Goal: Information Seeking & Learning: Find specific fact

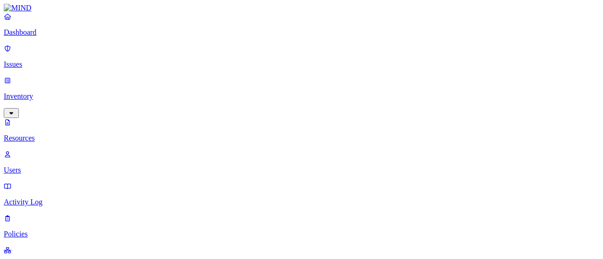
scroll to position [57, 0]
click at [40, 37] on link "Dashboard" at bounding box center [301, 24] width 595 height 24
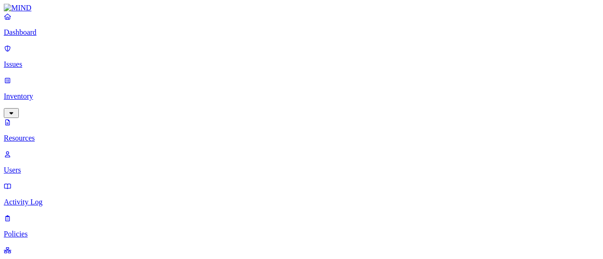
scroll to position [410, 0]
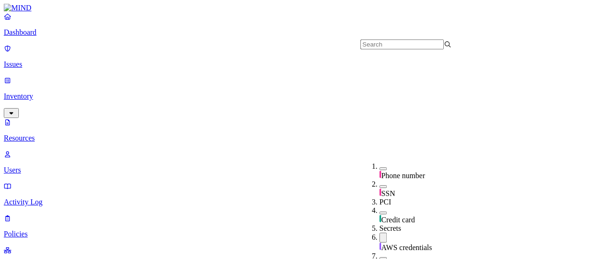
scroll to position [188, 0]
click at [379, 233] on div "AWS credentials" at bounding box center [424, 242] width 91 height 19
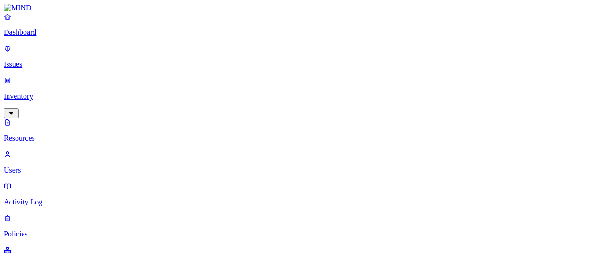
type input "policy"
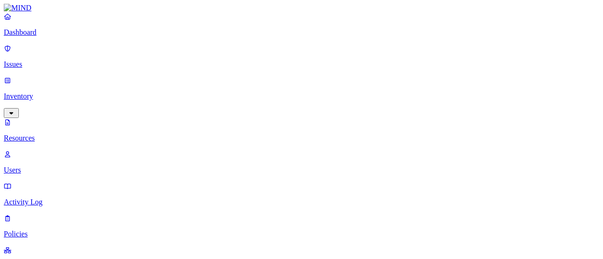
click at [31, 60] on p "Issues" at bounding box center [301, 64] width 595 height 8
